Goal: Task Accomplishment & Management: Manage account settings

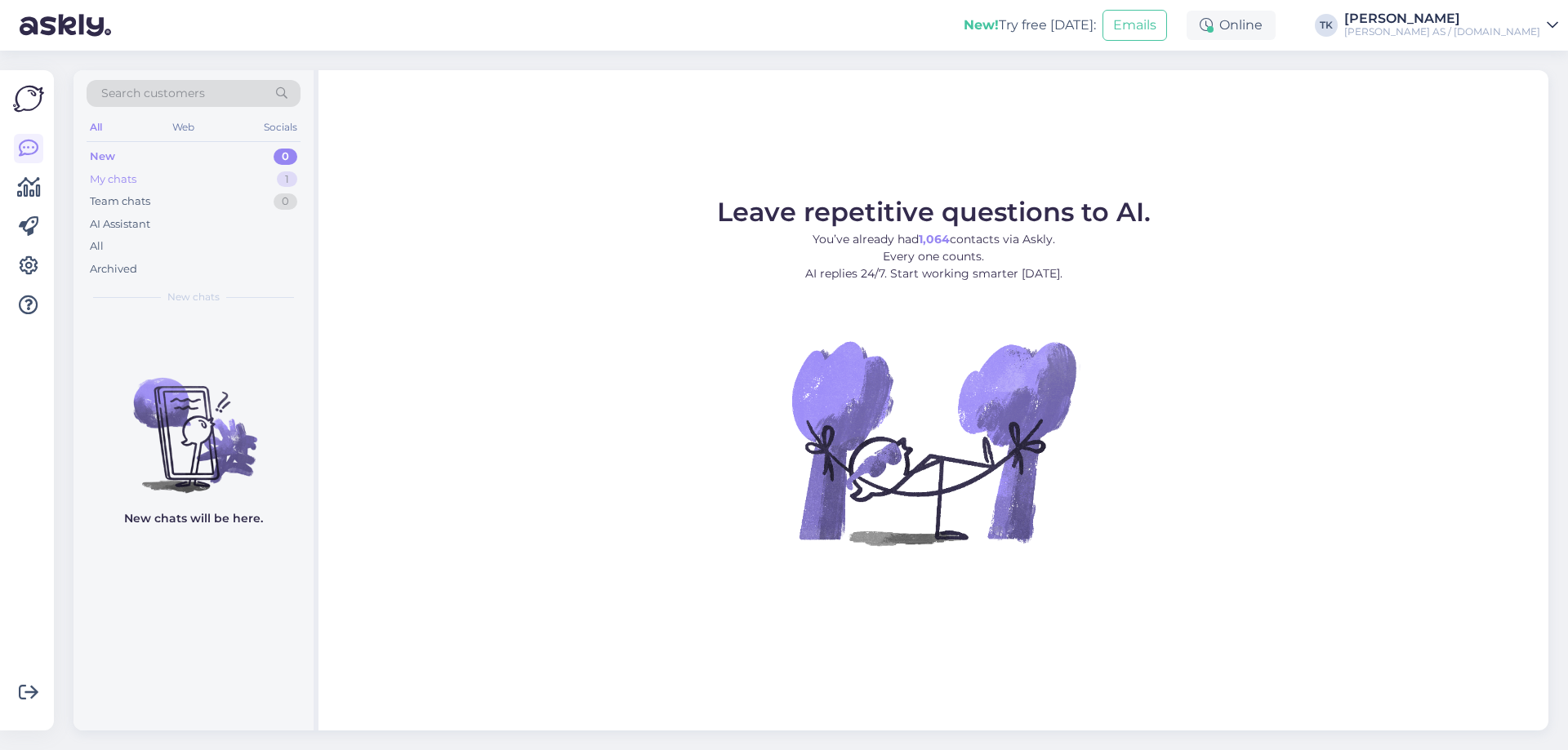
click at [123, 178] on div "My chats" at bounding box center [113, 179] width 47 height 16
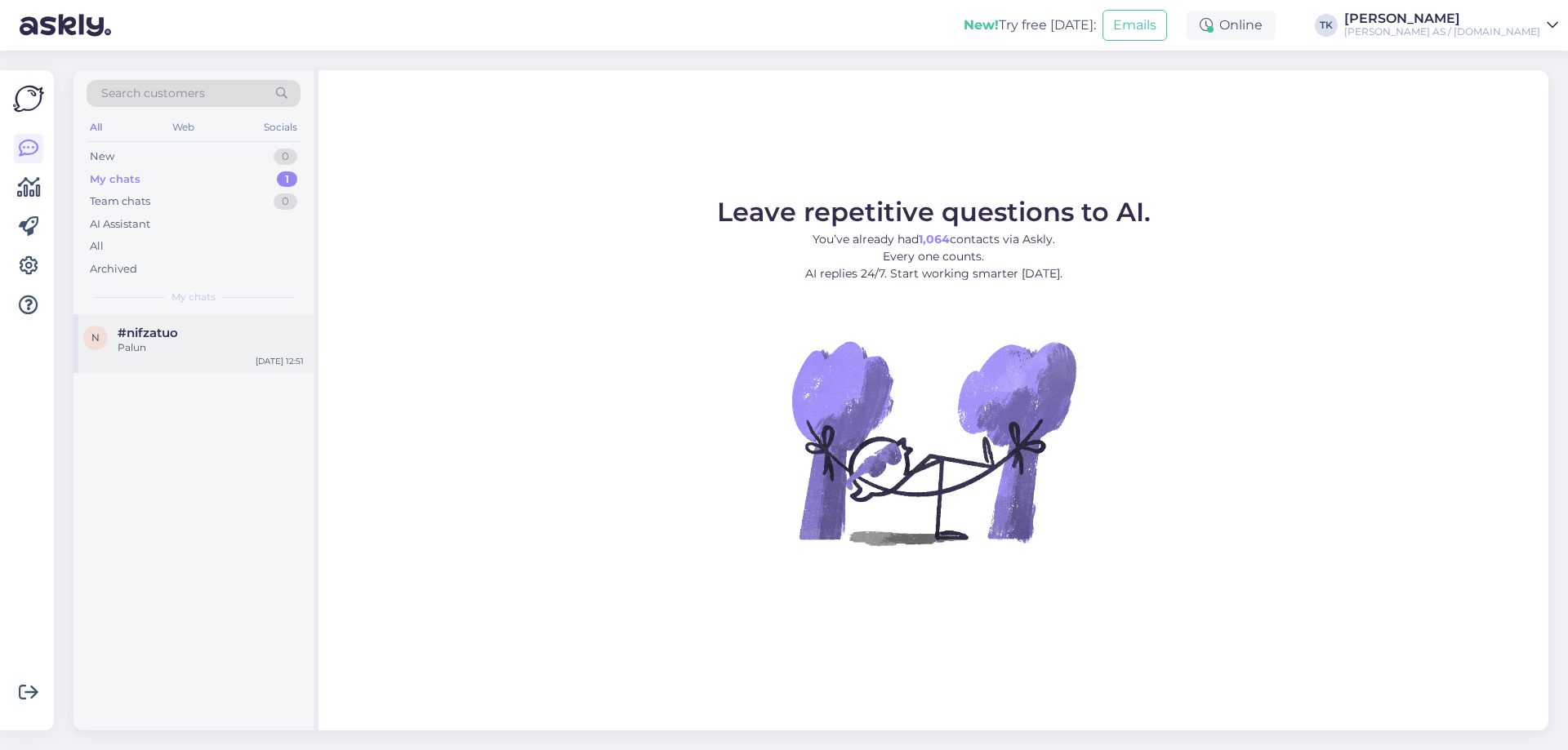
click at [148, 340] on div "Palun" at bounding box center [211, 348] width 186 height 15
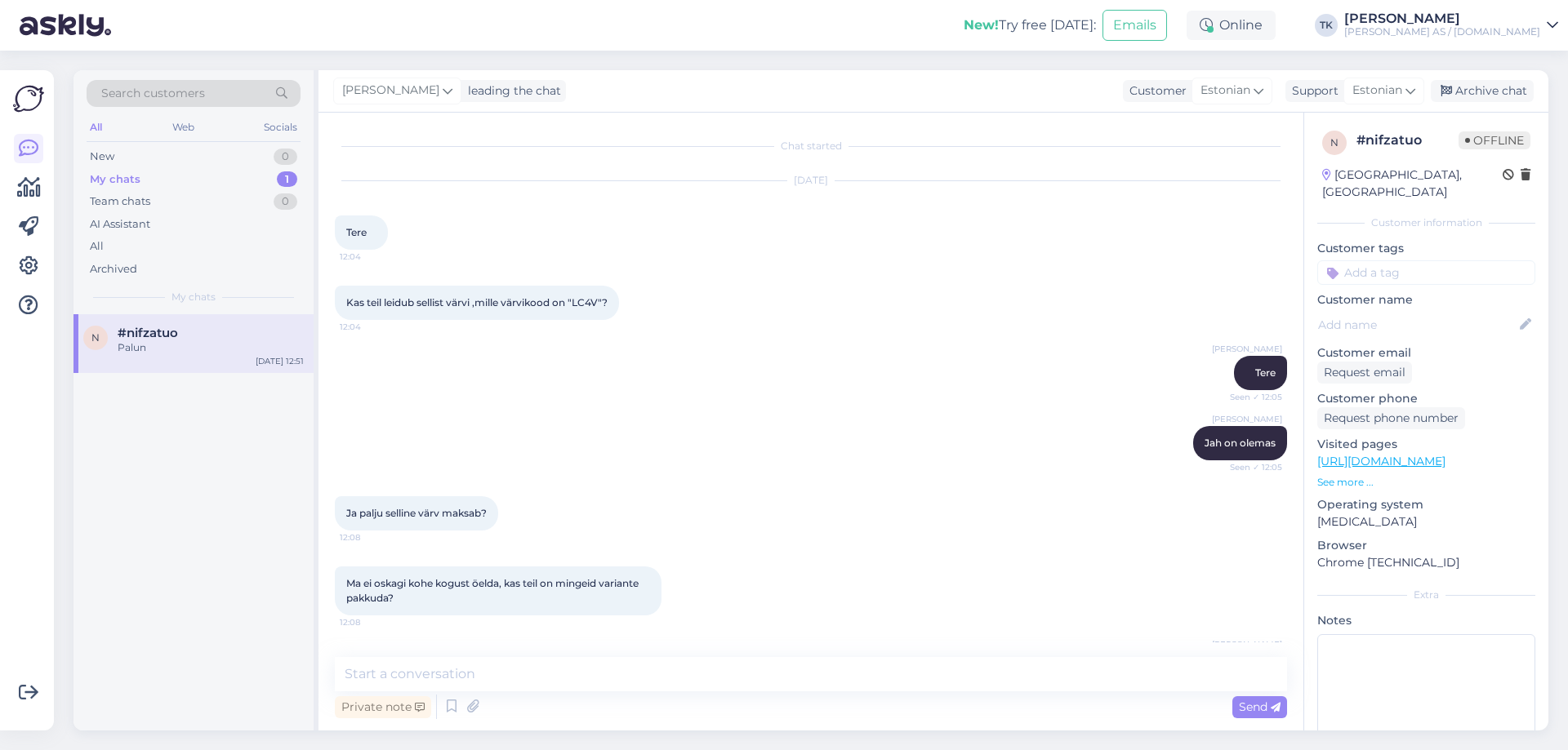
scroll to position [426, 0]
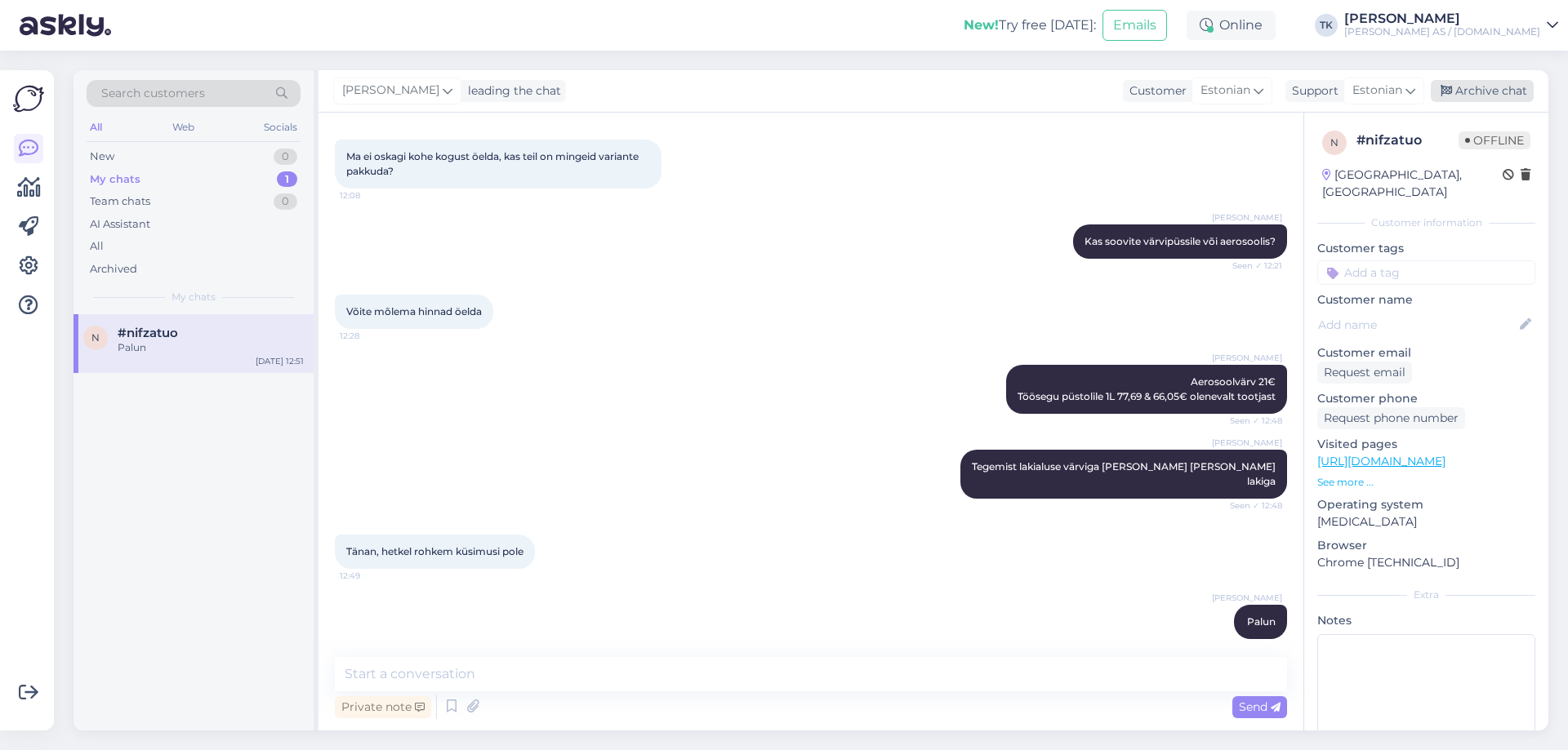
click at [1504, 89] on div "Archive chat" at bounding box center [1482, 92] width 103 height 22
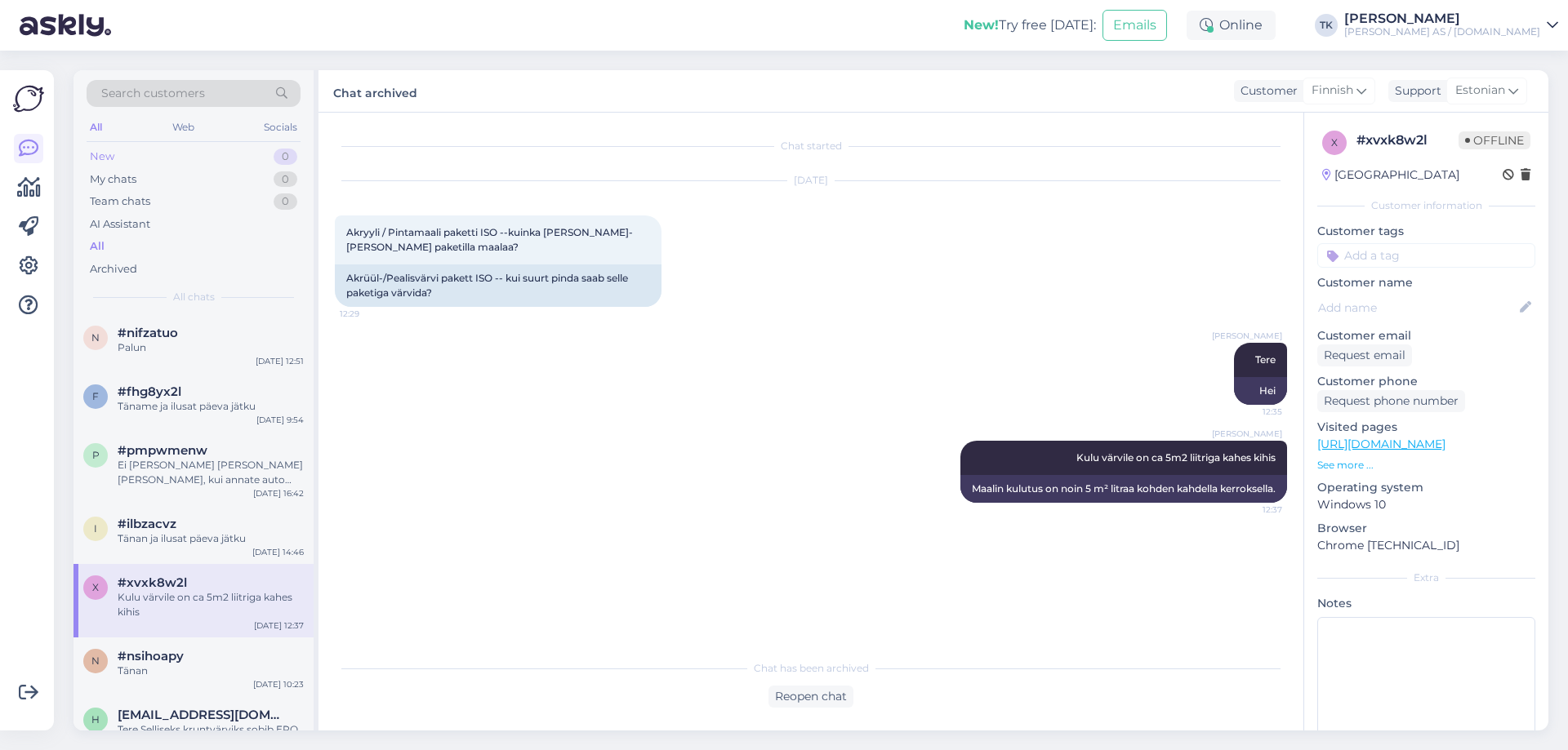
click at [164, 155] on div "New 0" at bounding box center [194, 156] width 214 height 22
